Goal: Information Seeking & Learning: Learn about a topic

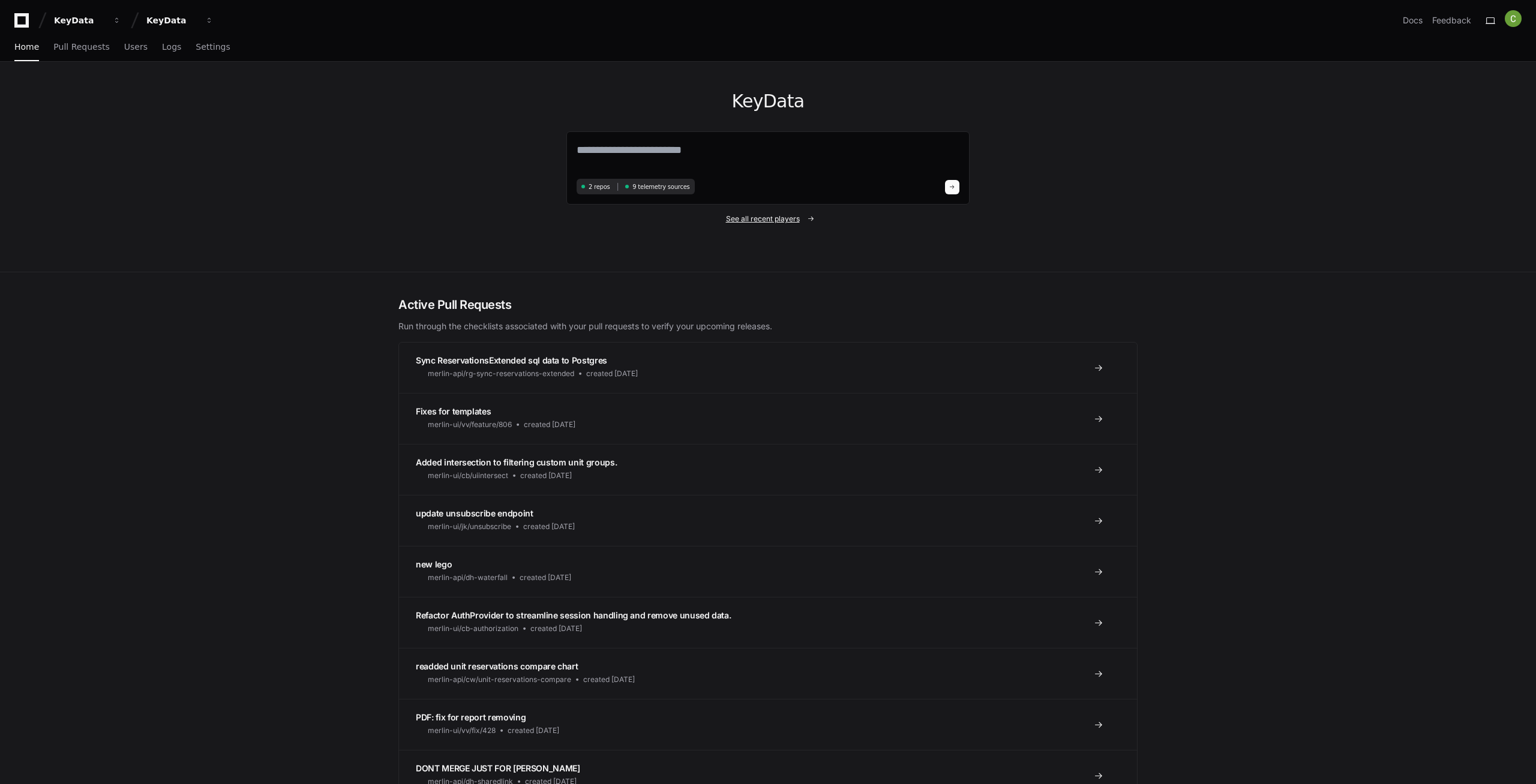
click at [780, 221] on span "See all recent players" at bounding box center [763, 218] width 74 height 10
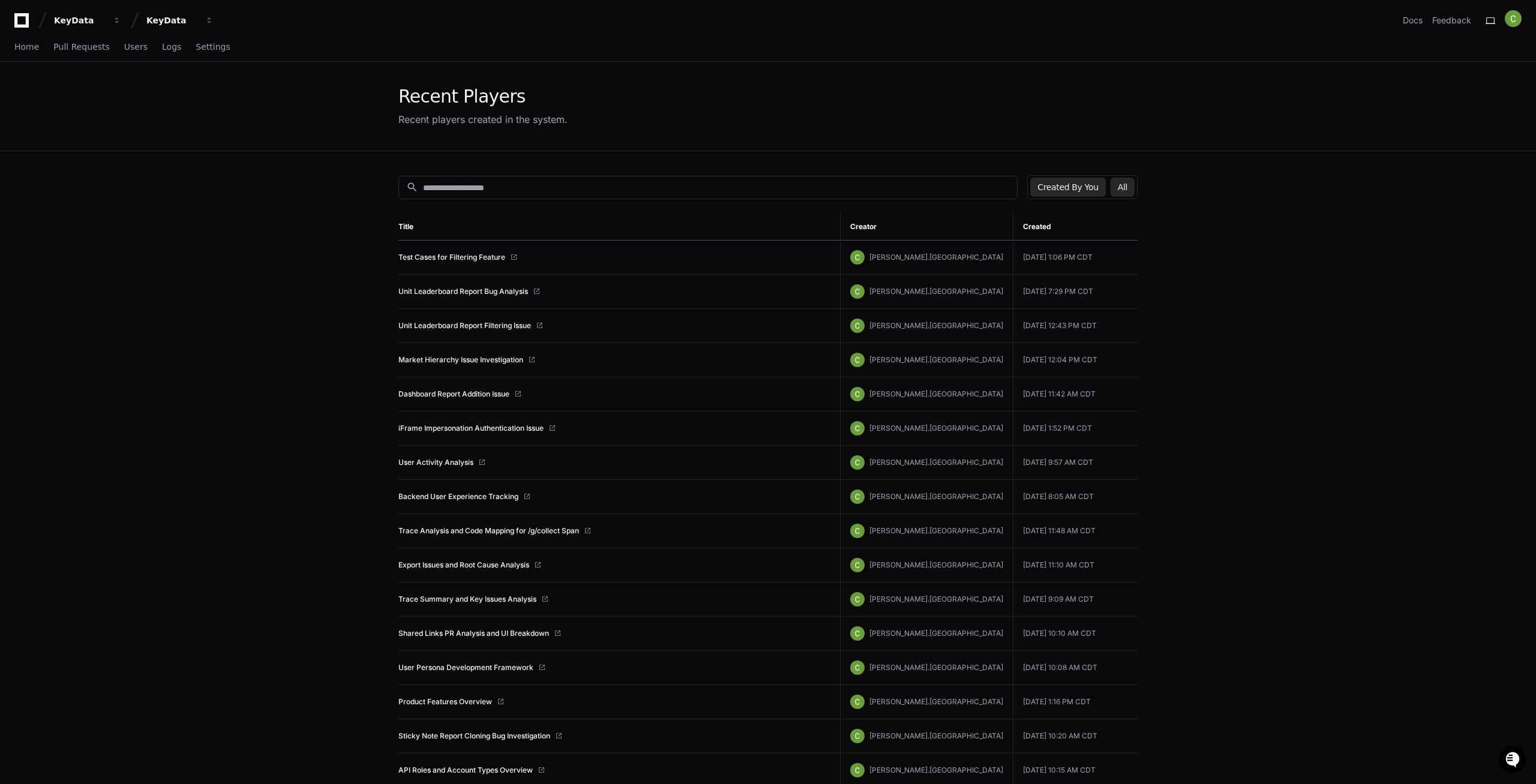
click at [1123, 185] on button "All" at bounding box center [1123, 186] width 24 height 19
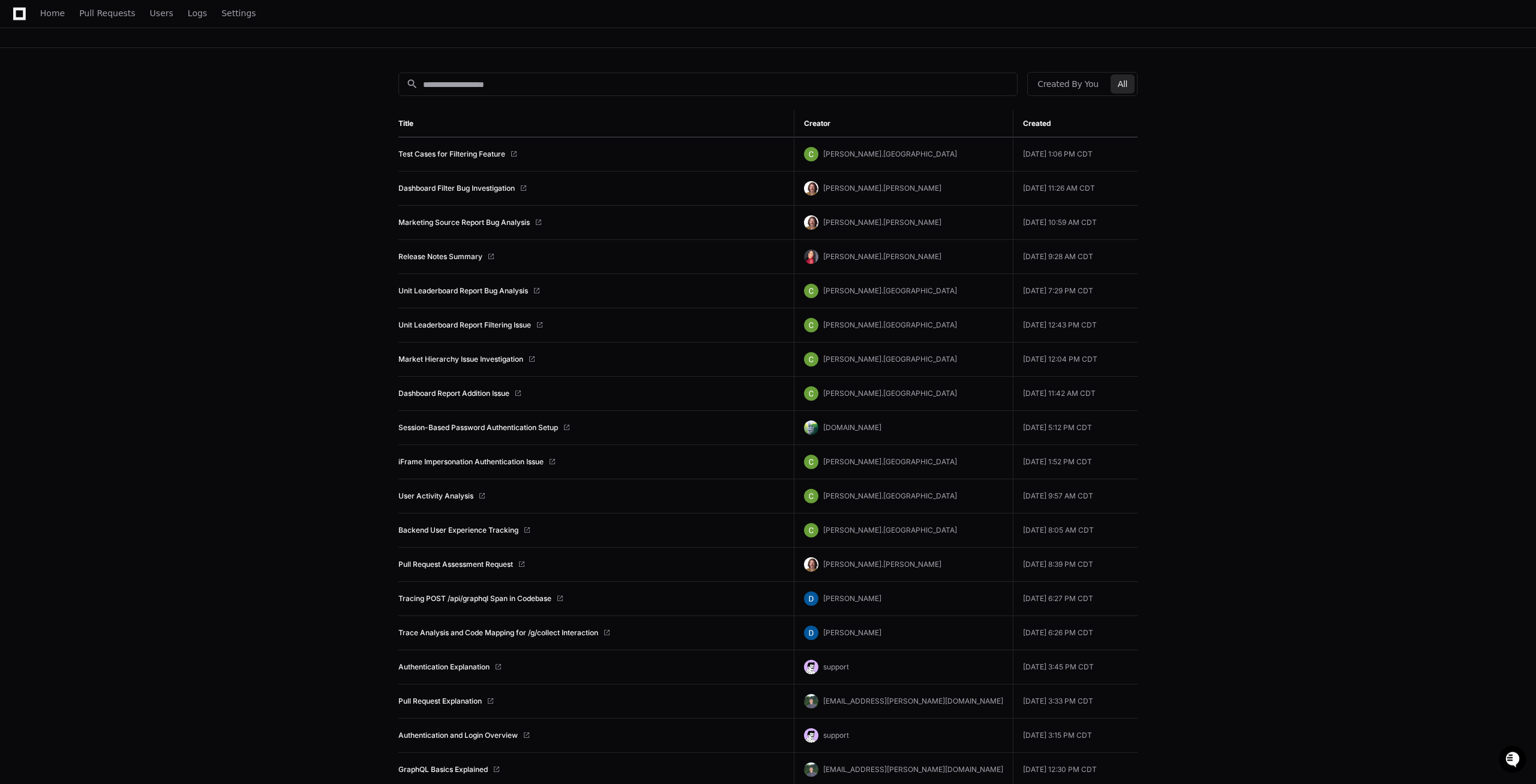
scroll to position [122, 0]
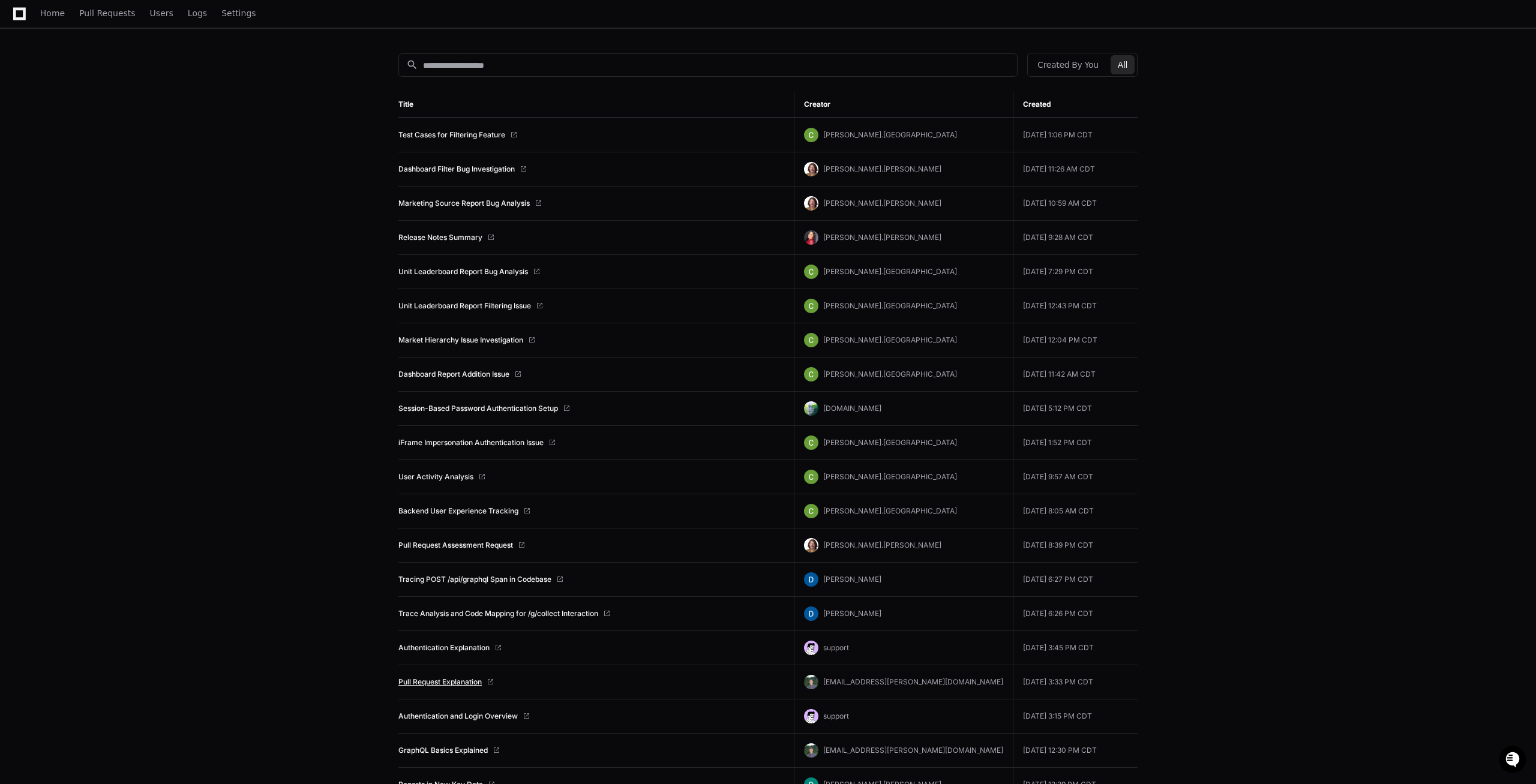
click at [443, 681] on link "Pull Request Explanation" at bounding box center [440, 682] width 83 height 10
